Goal: Information Seeking & Learning: Understand process/instructions

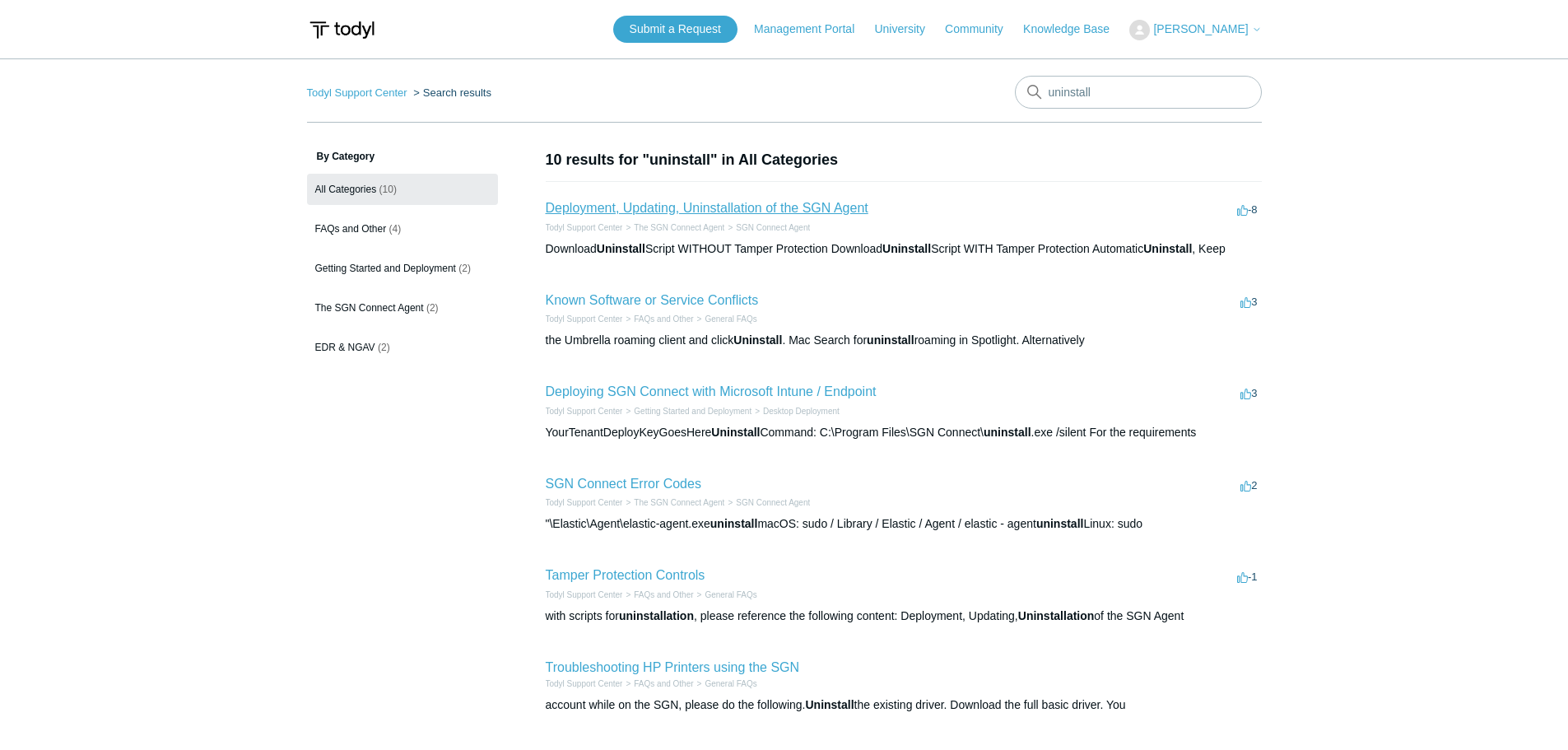
click at [848, 204] on link "Deployment, Updating, Uninstallation of the SGN Agent" at bounding box center [706, 207] width 323 height 14
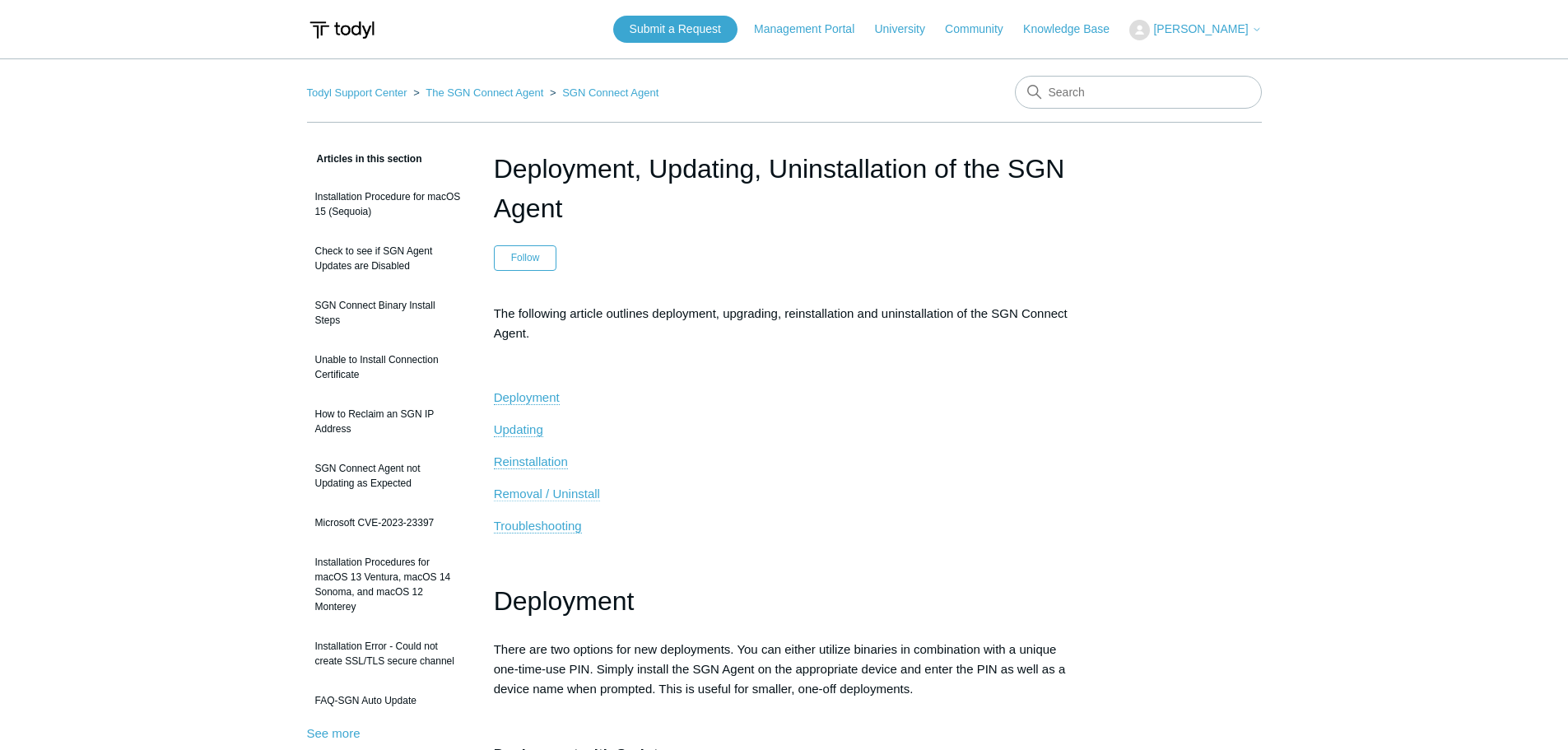
click at [576, 491] on span "Removal / Uninstall" at bounding box center [547, 494] width 106 height 14
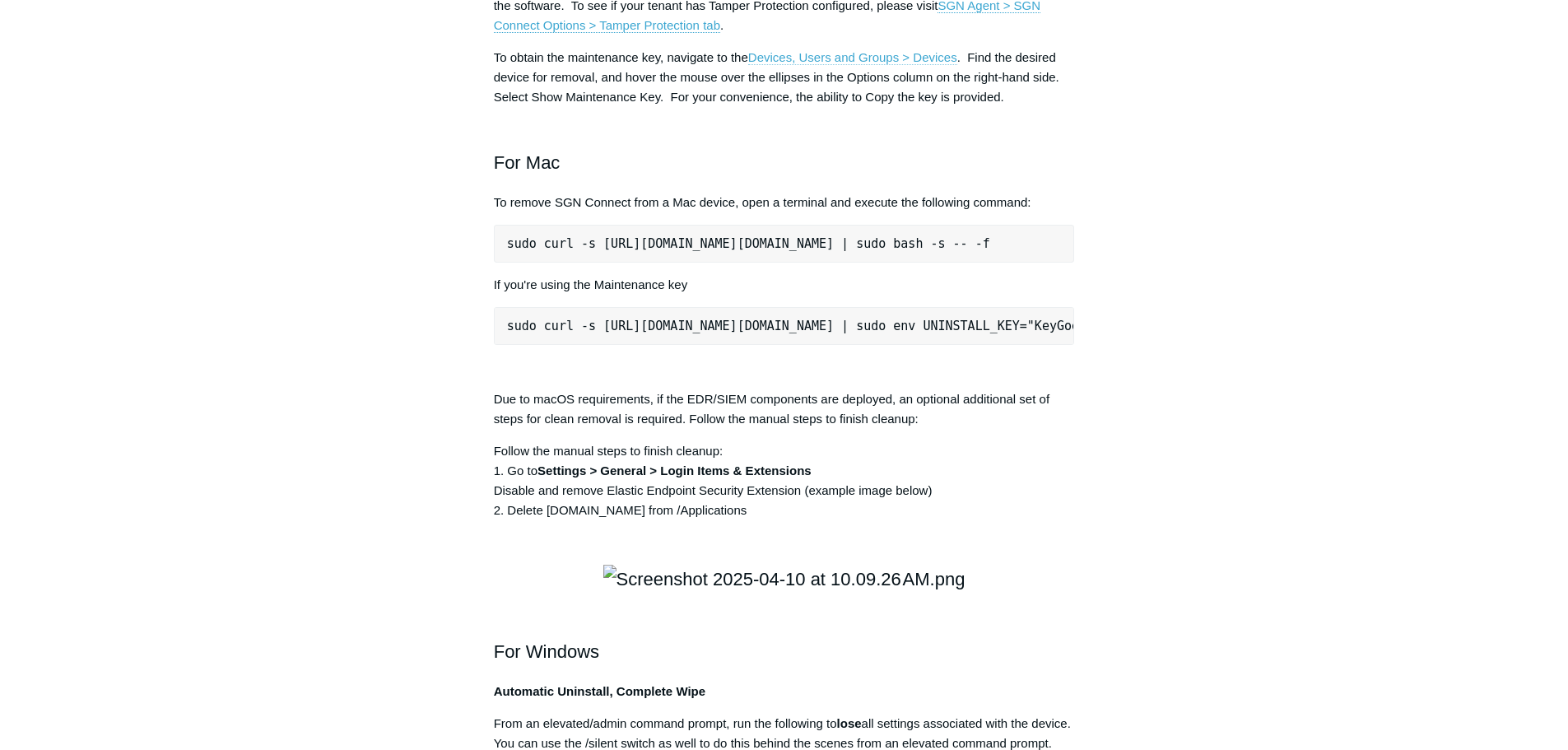
click at [876, 65] on link "Devices, Users and Groups > Devices" at bounding box center [852, 58] width 209 height 15
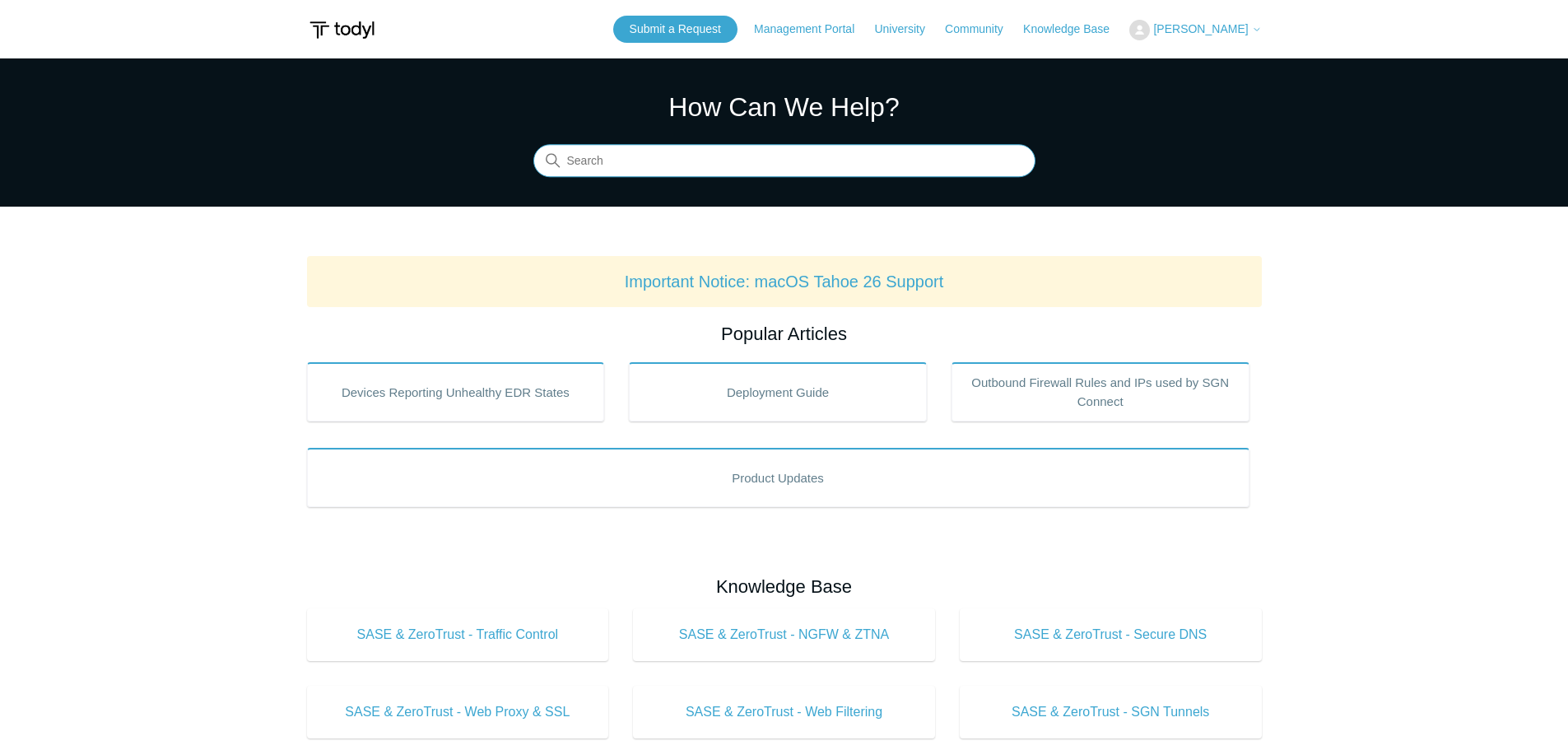
click at [784, 167] on input "Search" at bounding box center [784, 162] width 502 height 33
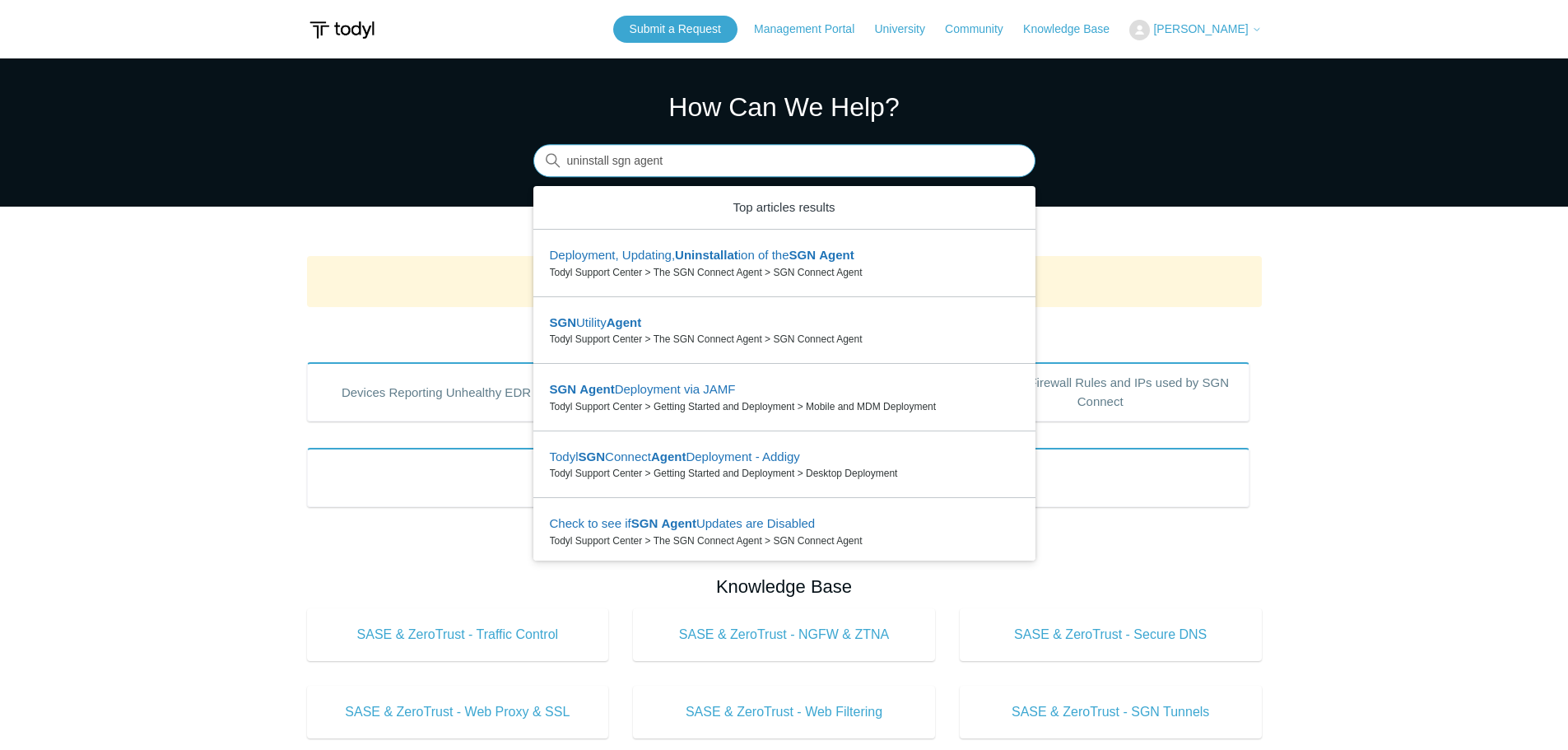
type input "uninstall sgn agent"
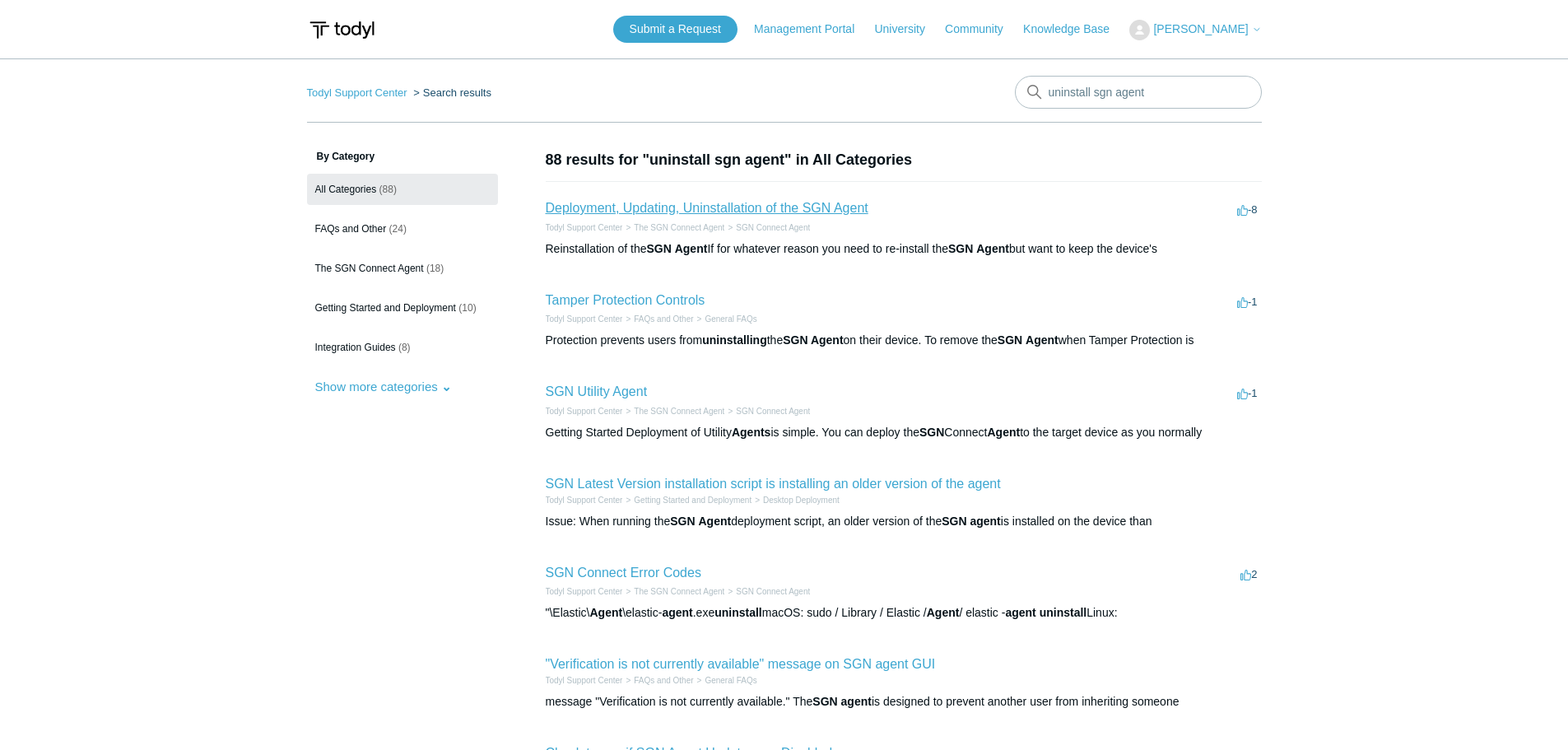
click at [814, 207] on link "Deployment, Updating, Uninstallation of the SGN Agent" at bounding box center [706, 207] width 323 height 14
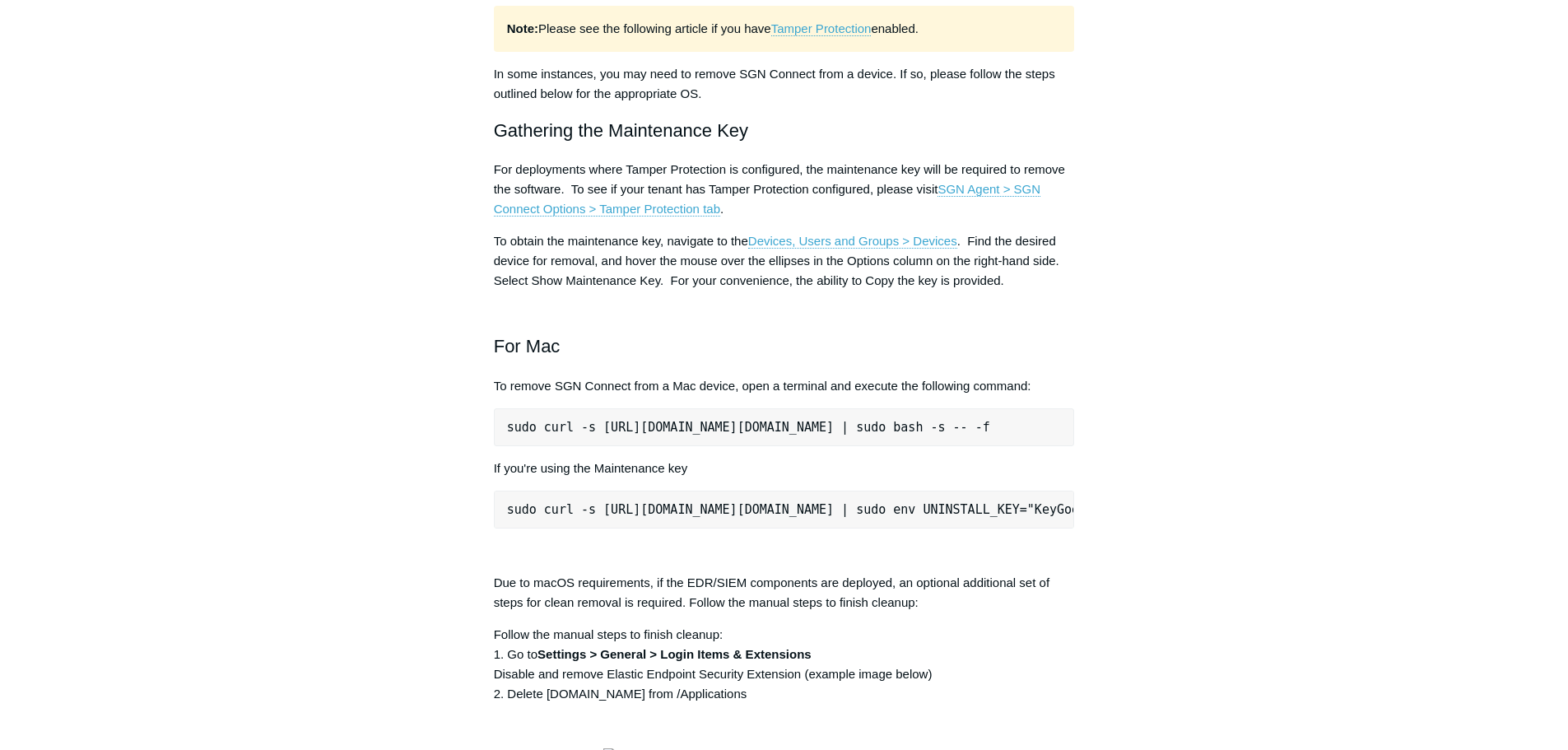
scroll to position [1977, 0]
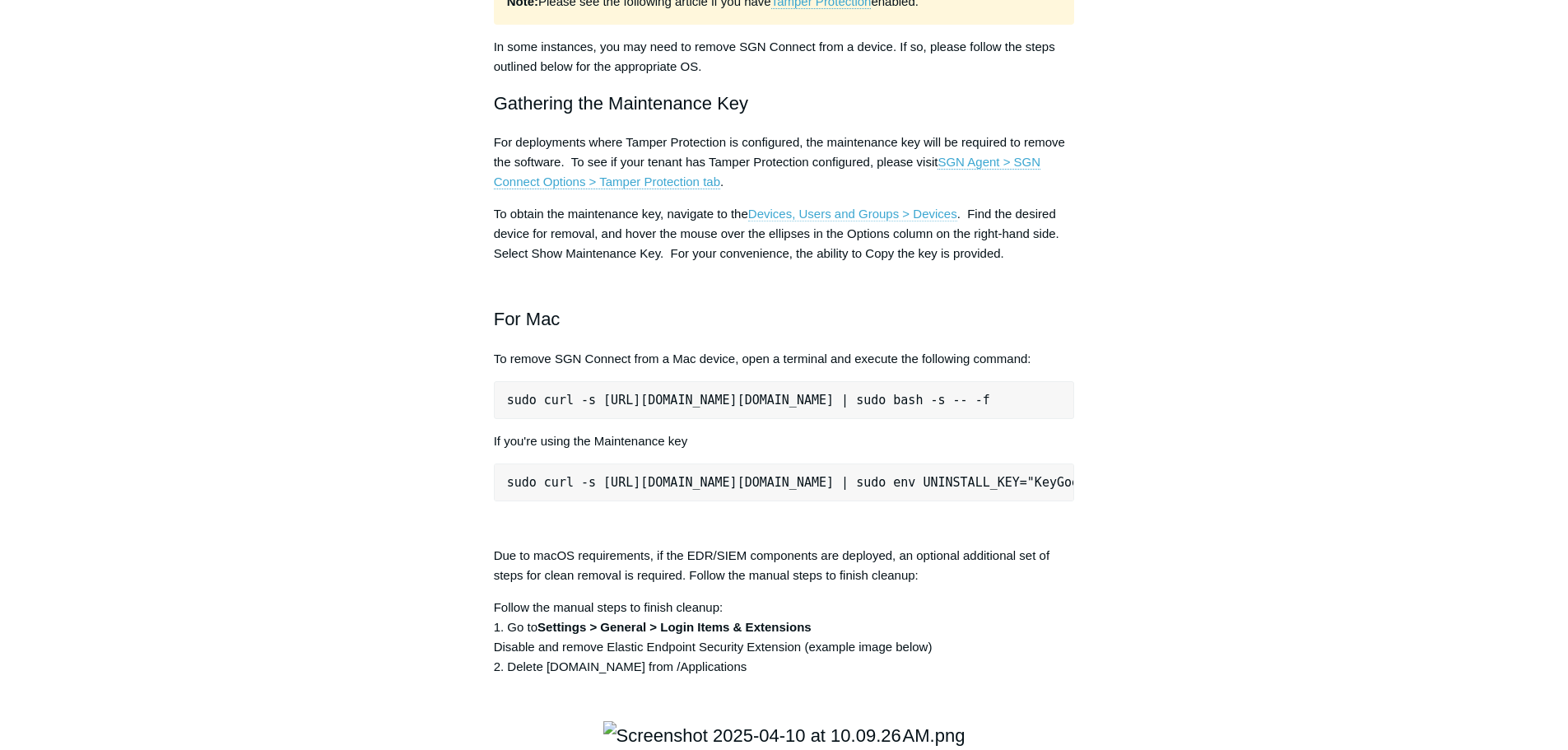
click at [828, 222] on link "Devices, Users and Groups > Devices" at bounding box center [852, 214] width 209 height 15
